Goal: Information Seeking & Learning: Learn about a topic

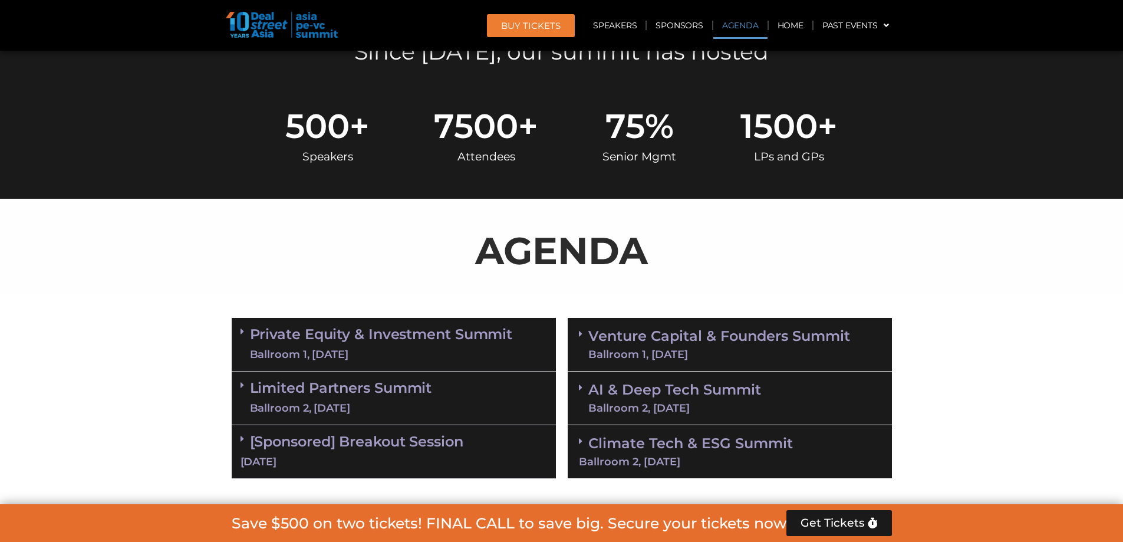
scroll to position [463, 0]
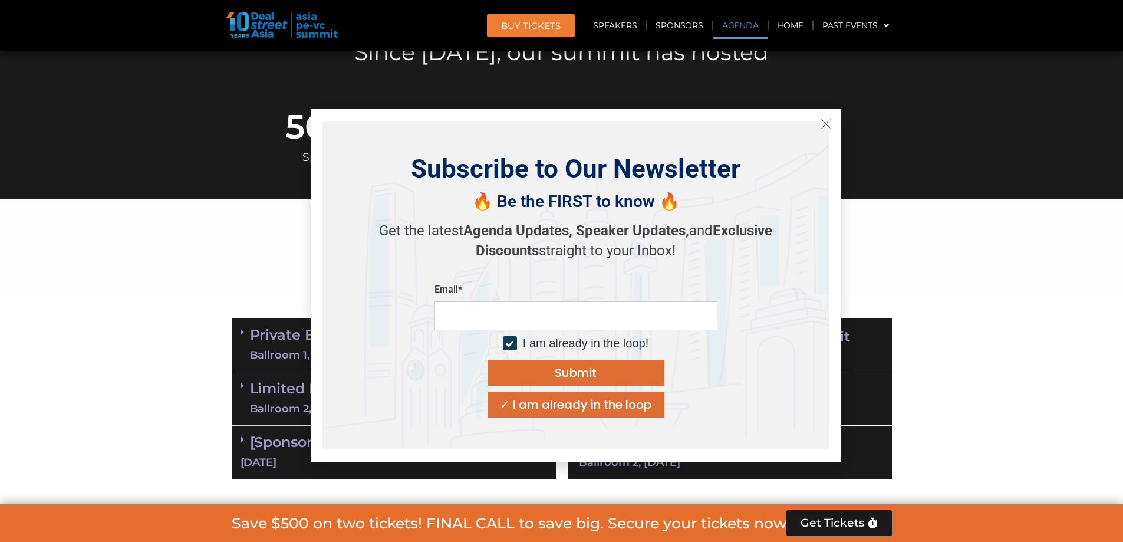
click at [824, 119] on icon "Close" at bounding box center [826, 124] width 11 height 11
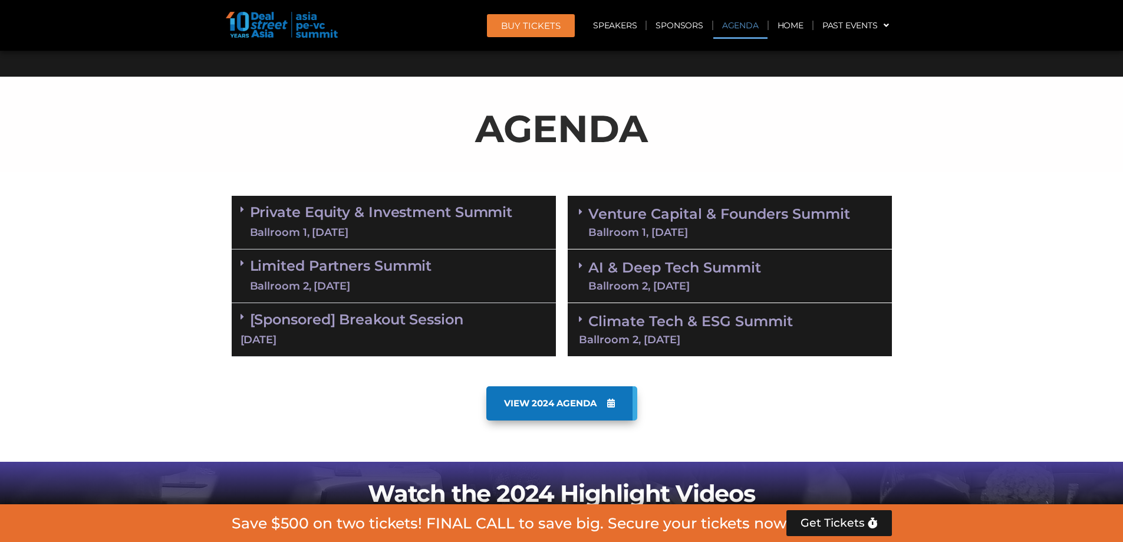
scroll to position [585, 0]
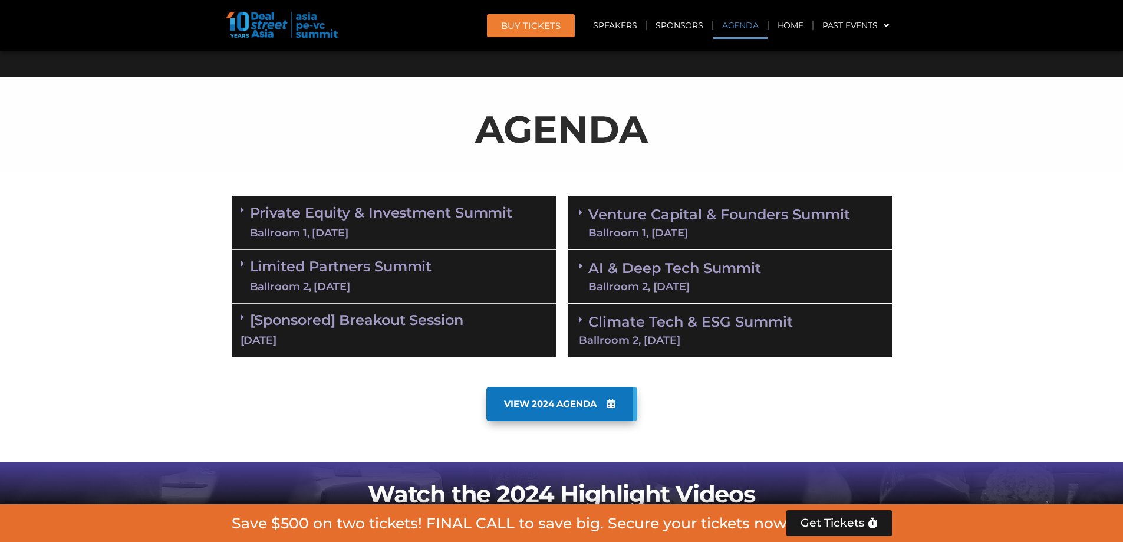
click at [458, 222] on link "Private Equity & Investment Summit Ballroom 1, [DATE]" at bounding box center [381, 222] width 263 height 35
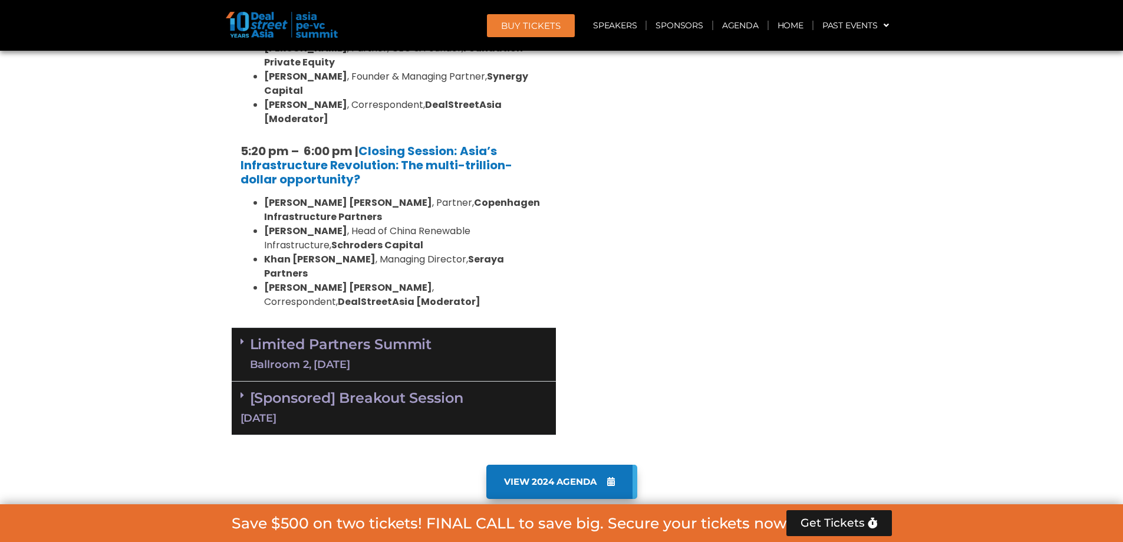
scroll to position [2410, 0]
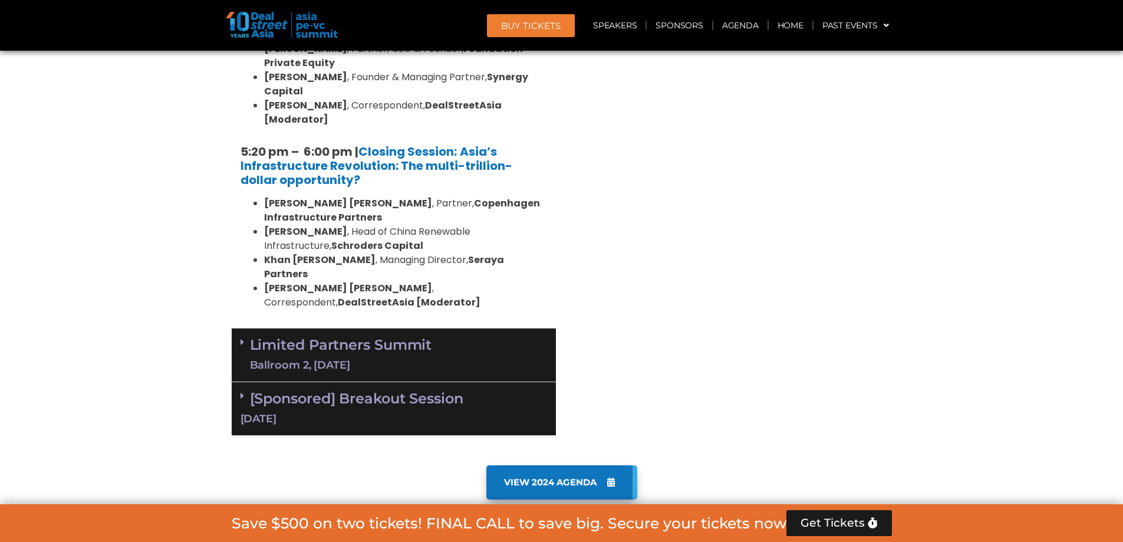
click at [360, 337] on link "Limited Partners Summit Ballroom 2, 10 Sept" at bounding box center [341, 354] width 182 height 35
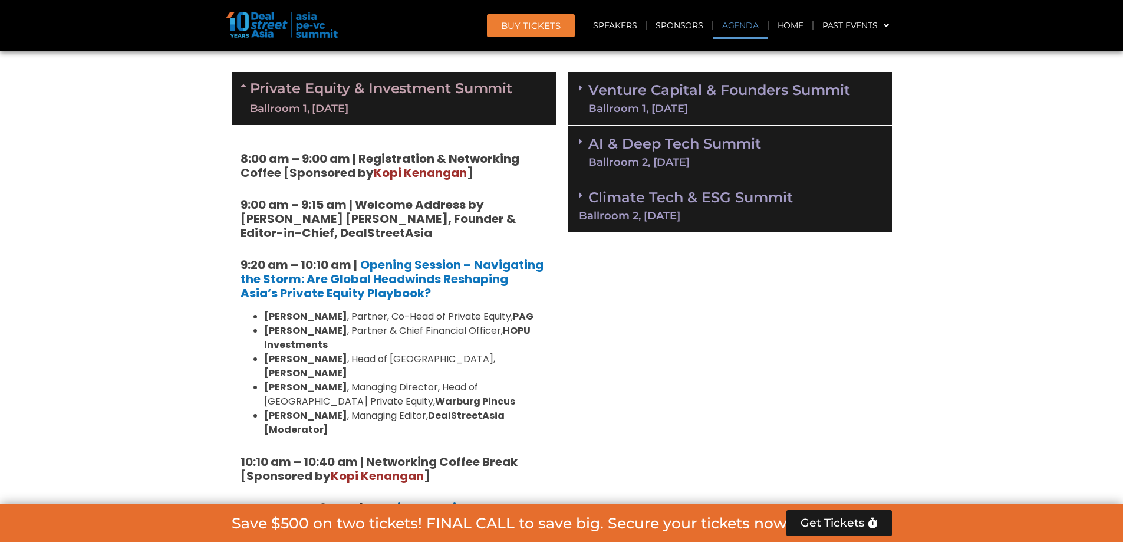
scroll to position [709, 0]
click at [418, 106] on div "Ballroom 1, [DATE]" at bounding box center [381, 109] width 263 height 15
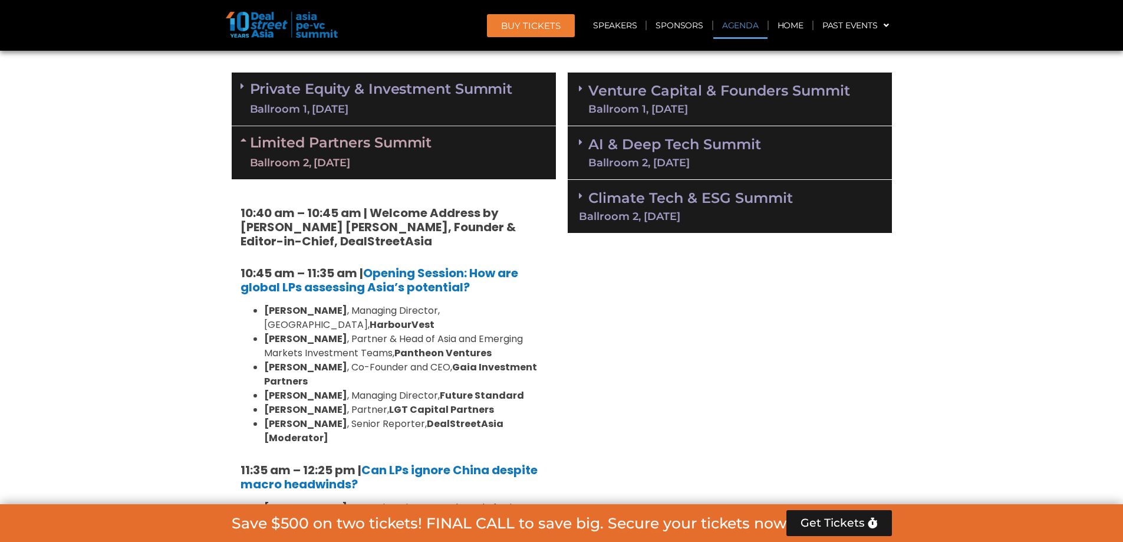
click at [390, 140] on link "Limited Partners Summit Ballroom 2, 10 Sept" at bounding box center [341, 152] width 182 height 35
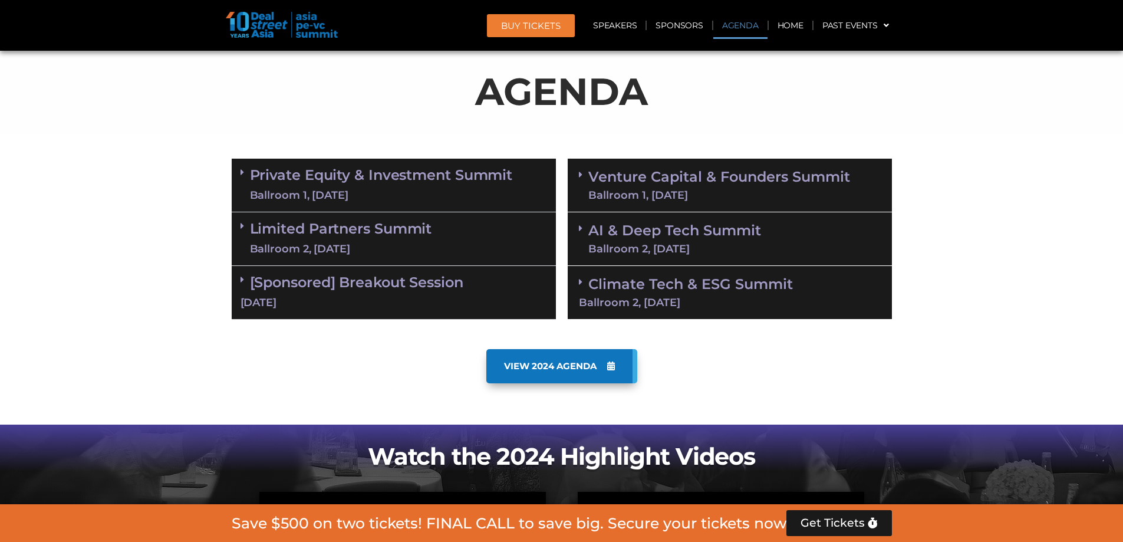
scroll to position [645, 0]
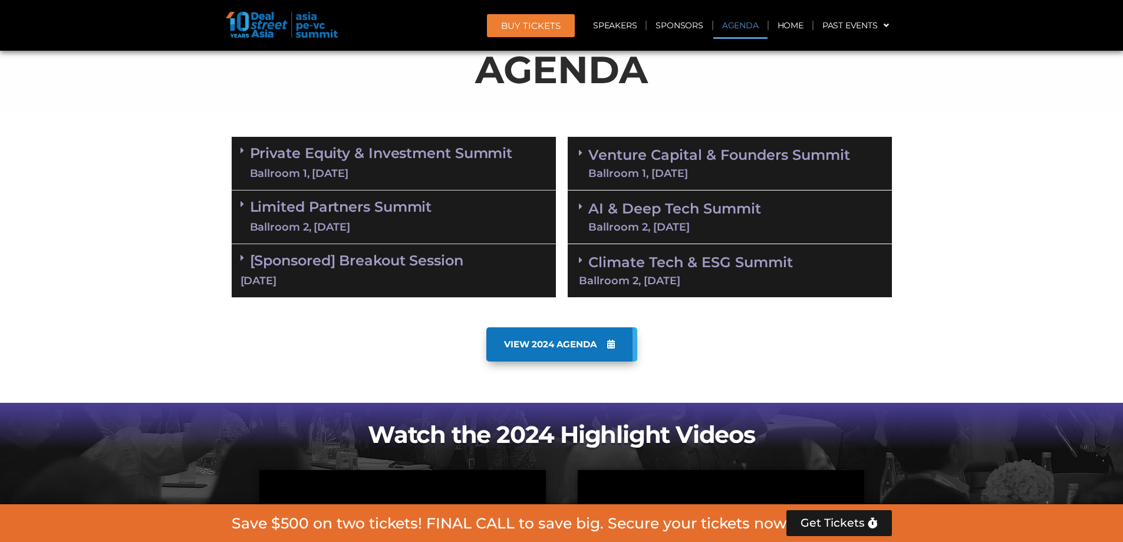
click at [354, 156] on link "Private Equity & Investment Summit Ballroom 1, [DATE]" at bounding box center [381, 163] width 263 height 35
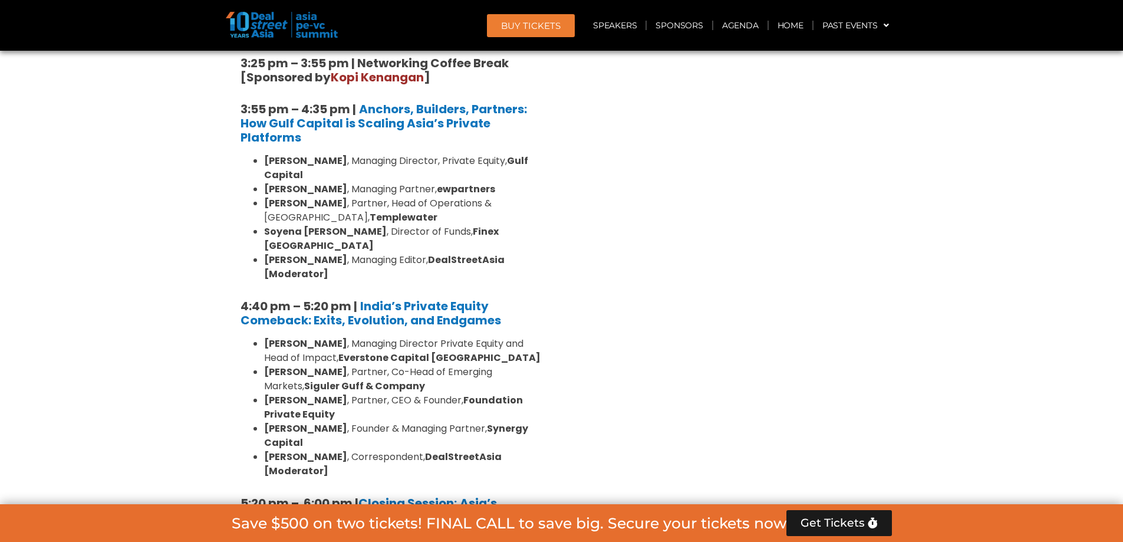
scroll to position [2067, 0]
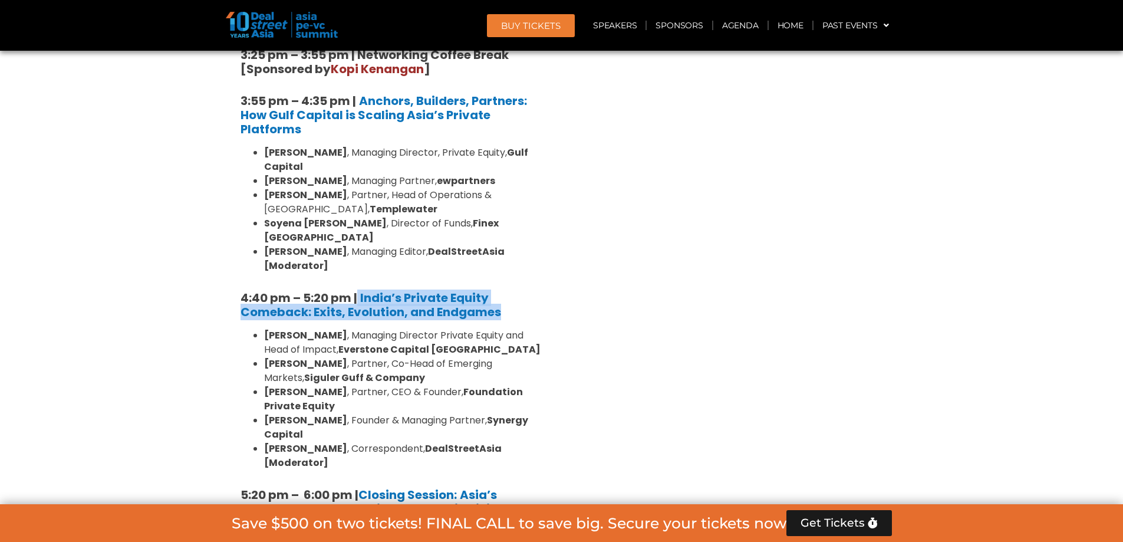
drag, startPoint x: 511, startPoint y: 112, endPoint x: 357, endPoint y: 96, distance: 154.8
click at [357, 291] on h5 "4:40 pm – 5:20 pm | India’s Private Equity Comeback: Exits, Evolution, and Endg…" at bounding box center [394, 305] width 307 height 28
copy h5 "India’s Private Equity Comeback: Exits, Evolution, and Endgames"
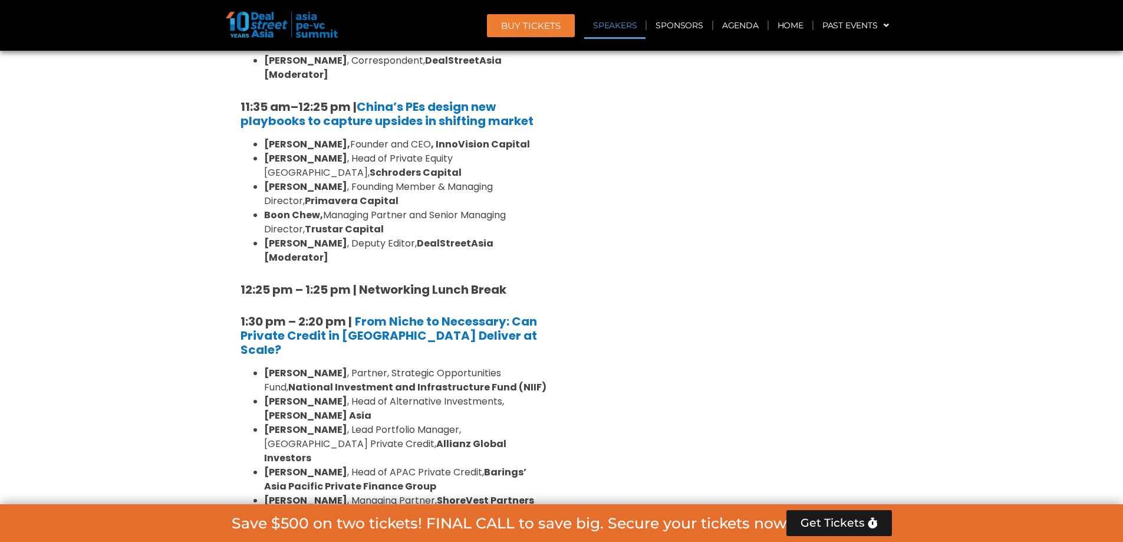
scroll to position [1355, 0]
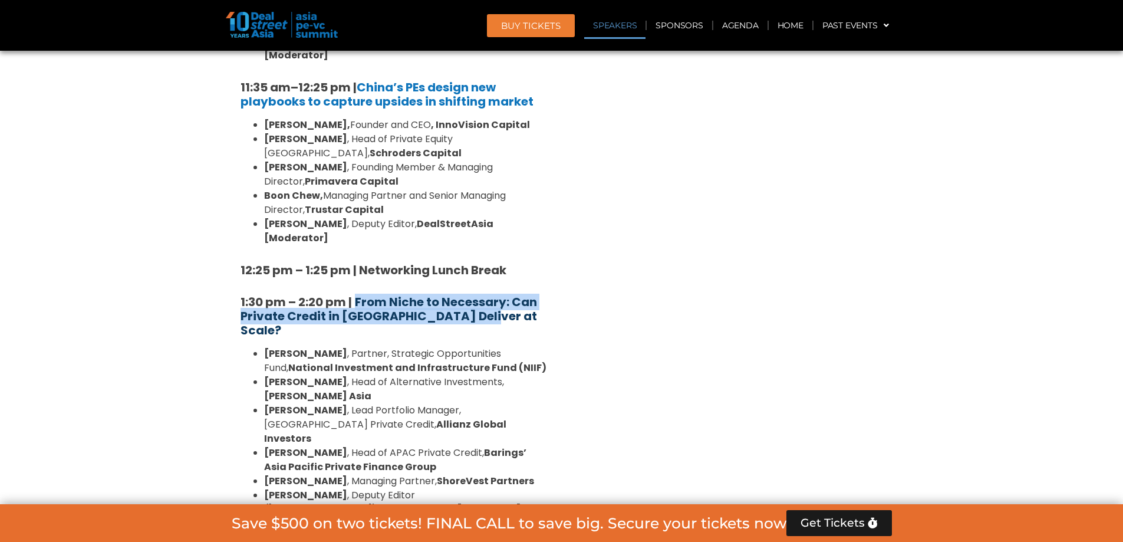
drag, startPoint x: 475, startPoint y: 231, endPoint x: 356, endPoint y: 211, distance: 120.2
click at [356, 295] on h5 "1:30 pm – 2:20 pm | From Niche to Necessary: Can Private Credit in [GEOGRAPHIC_…" at bounding box center [394, 316] width 307 height 42
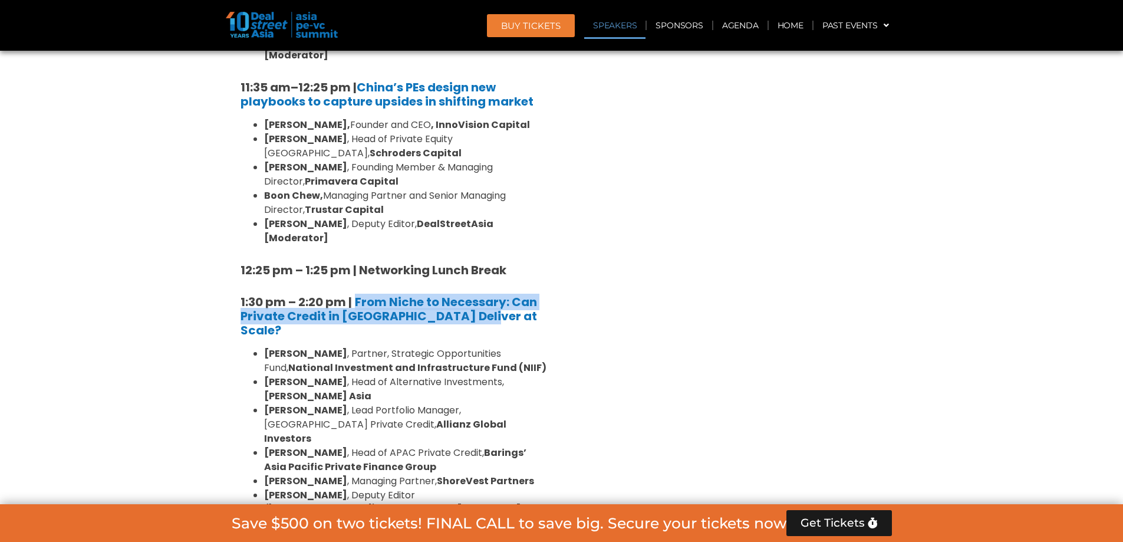
copy strong "From Niche to Necessary: Can Private Credit in [GEOGRAPHIC_DATA] Deliver at Sca…"
